Goal: Transaction & Acquisition: Purchase product/service

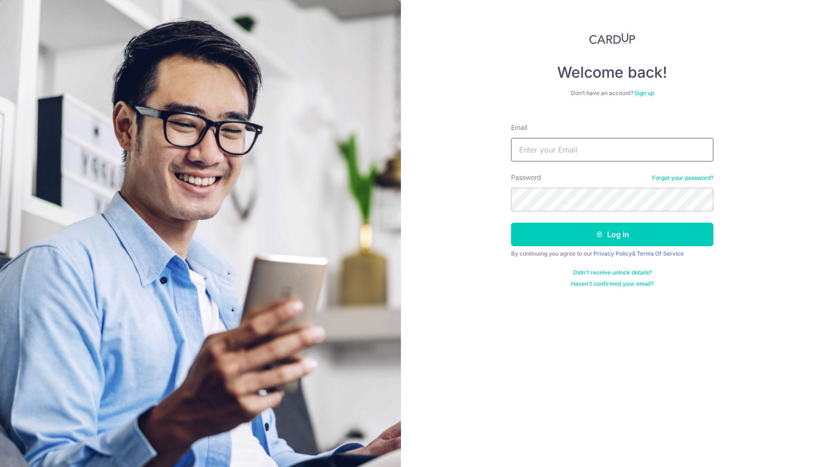
type input "louis@l1motorsports.com"
click at [511, 223] on button "Log in" at bounding box center [612, 235] width 202 height 24
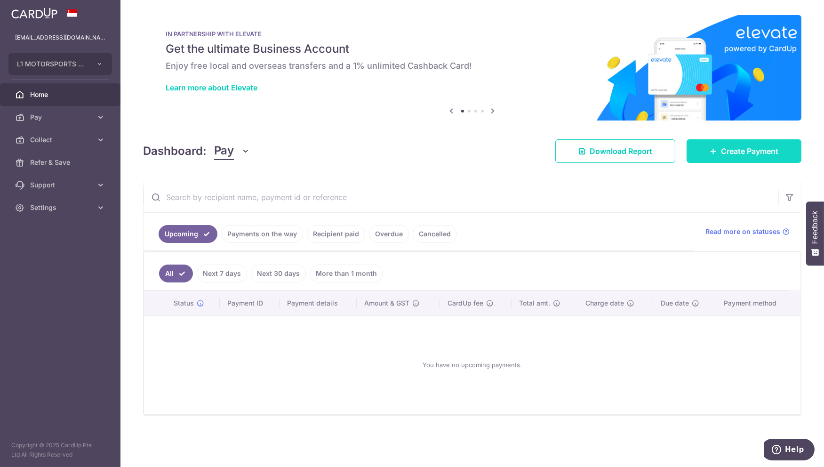
click at [746, 149] on span "Create Payment" at bounding box center [749, 150] width 57 height 11
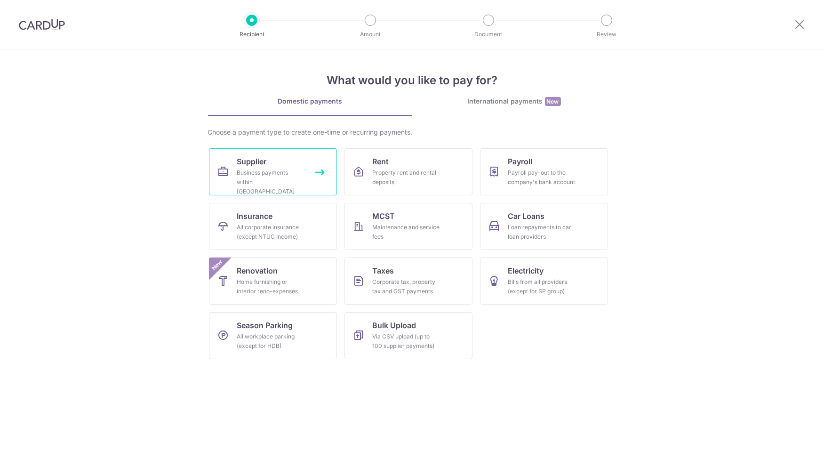
click at [239, 176] on div "Business payments within Singapore" at bounding box center [271, 182] width 68 height 28
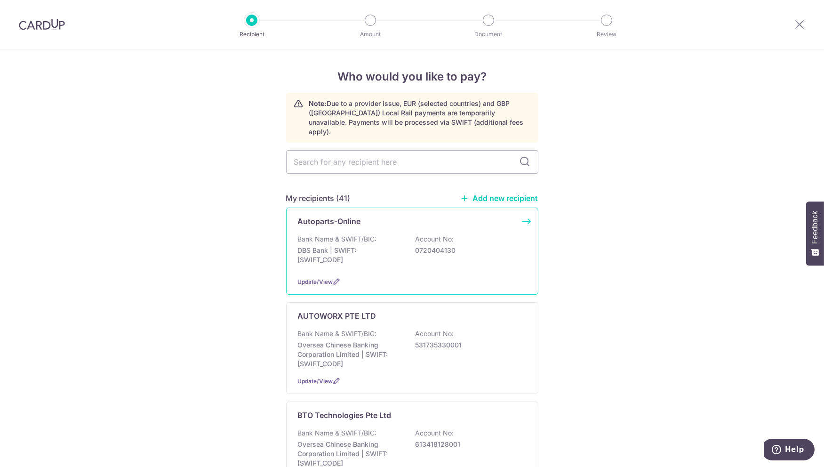
click at [364, 255] on p "DBS Bank | SWIFT: DBSSSGSGXXX" at bounding box center [350, 255] width 105 height 19
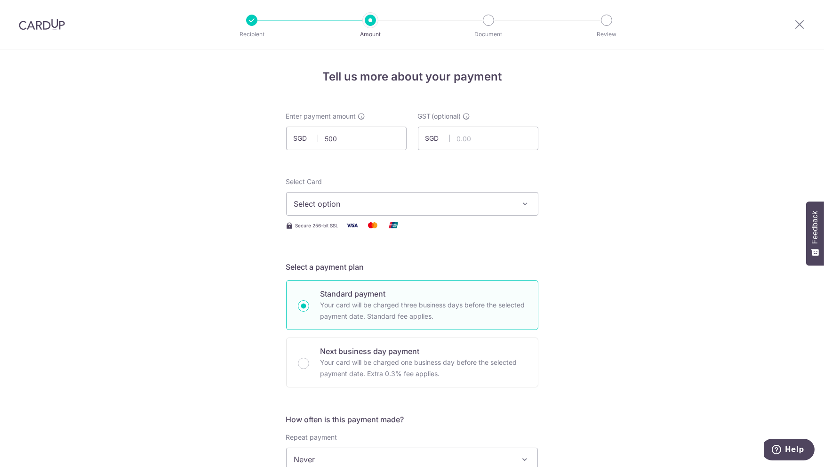
type input "500.00"
click at [457, 206] on span "Select option" at bounding box center [403, 203] width 219 height 11
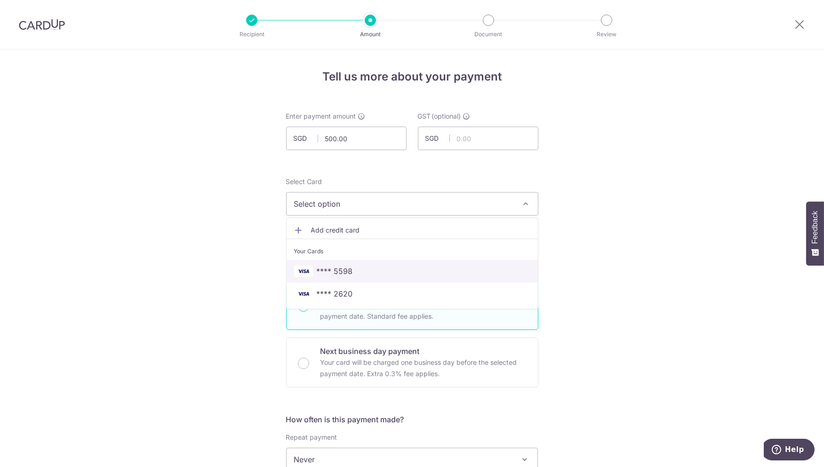
click at [383, 264] on link "**** 5598" at bounding box center [412, 271] width 251 height 23
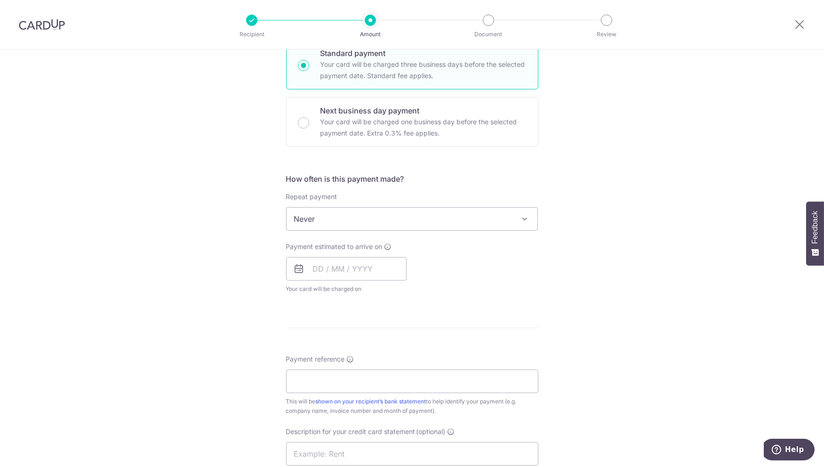
scroll to position [313, 0]
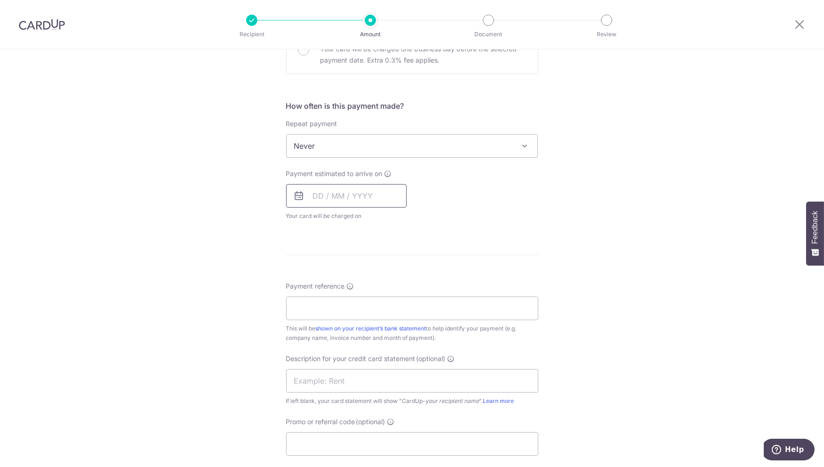
click at [351, 194] on input "text" at bounding box center [346, 196] width 120 height 24
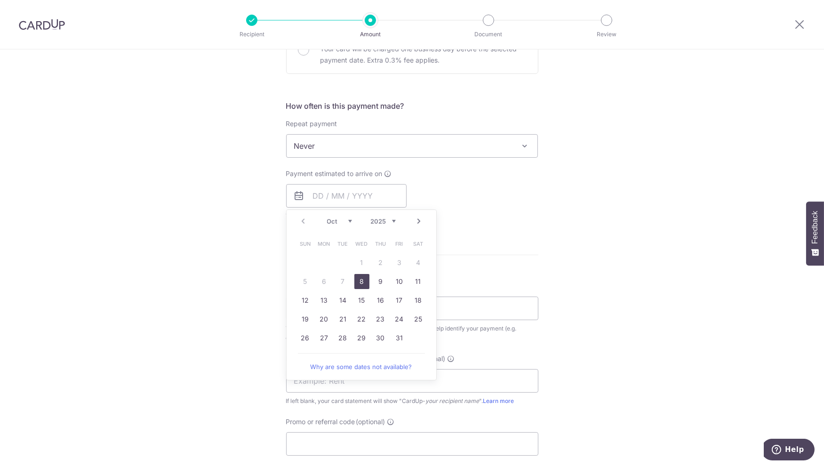
click at [360, 279] on link "8" at bounding box center [361, 281] width 15 height 15
type input "[DATE]"
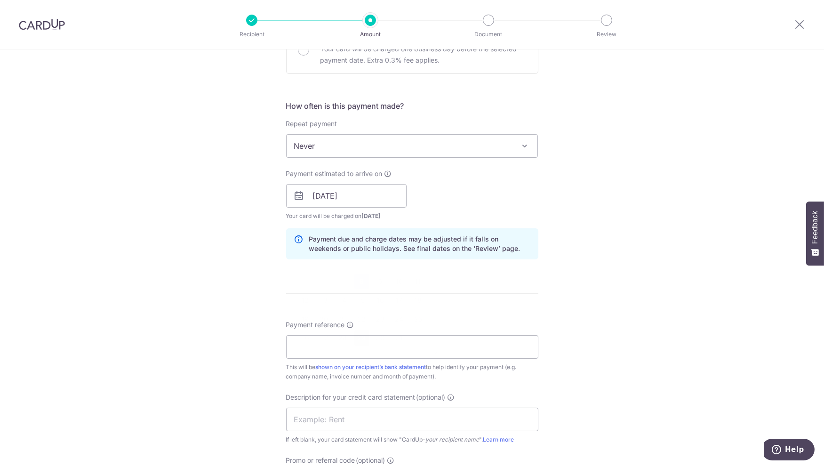
scroll to position [418, 0]
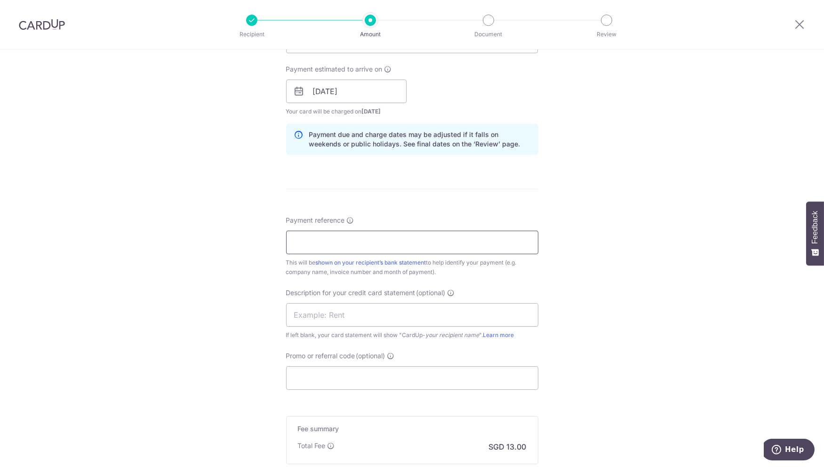
click at [330, 241] on input "Payment reference" at bounding box center [412, 243] width 252 height 24
type input "L1 MOTORING"
click at [341, 322] on input "text" at bounding box center [412, 315] width 252 height 24
type input "MAX AUTO"
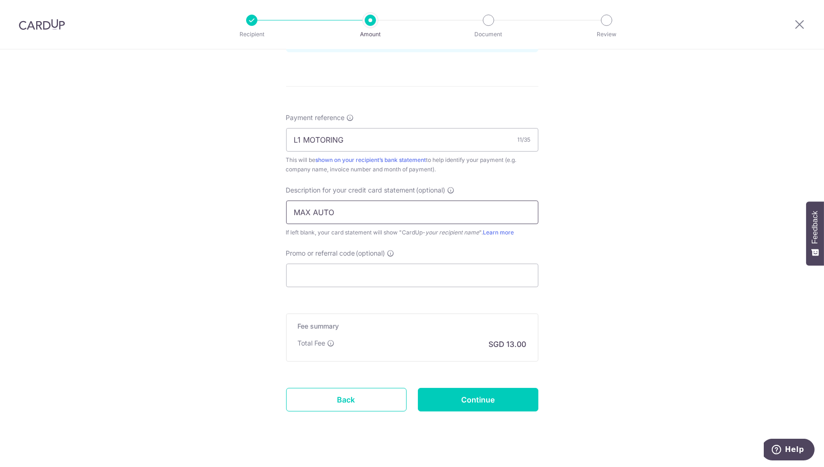
scroll to position [523, 0]
click at [601, 353] on div "Tell us more about your payment Enter payment amount SGD 500.00 500.00 GST (opt…" at bounding box center [412, 3] width 824 height 953
click at [499, 392] on input "Continue" at bounding box center [478, 397] width 120 height 24
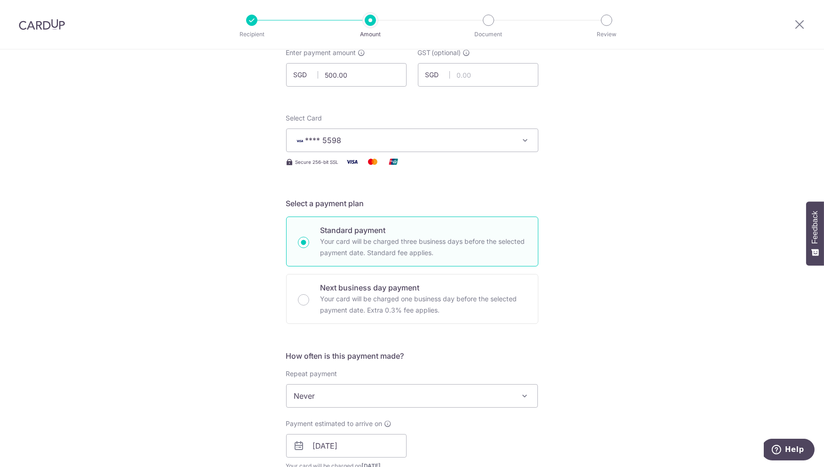
scroll to position [0, 0]
